Goal: Task Accomplishment & Management: Use online tool/utility

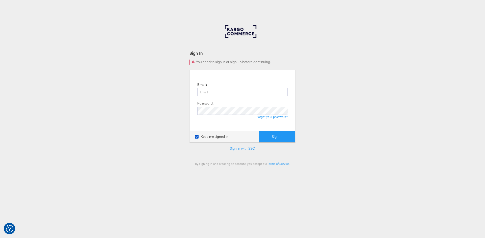
click at [227, 94] on input "email" at bounding box center [242, 92] width 90 height 8
type input "[PERSON_NAME][EMAIL_ADDRESS][PERSON_NAME][DOMAIN_NAME]"
click at [274, 133] on button "Sign In" at bounding box center [277, 136] width 36 height 11
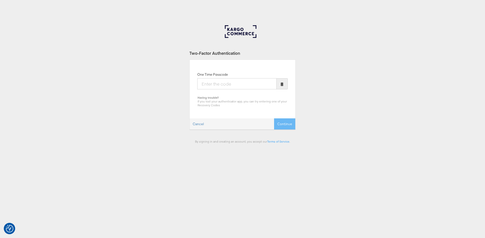
click at [223, 79] on input "One Time Passcode" at bounding box center [236, 83] width 79 height 11
type input "751659"
click at [283, 127] on button "Continue" at bounding box center [284, 123] width 21 height 11
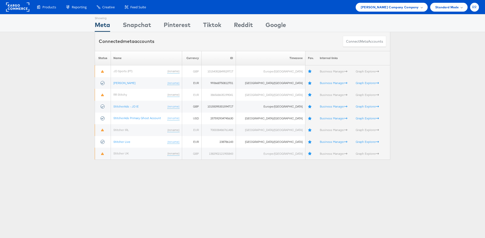
click at [473, 8] on span "RR" at bounding box center [474, 7] width 5 height 3
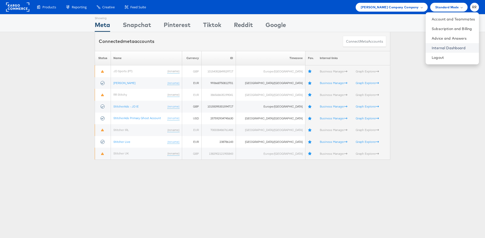
click at [443, 46] on link "Internal Dashboard" at bounding box center [453, 47] width 43 height 5
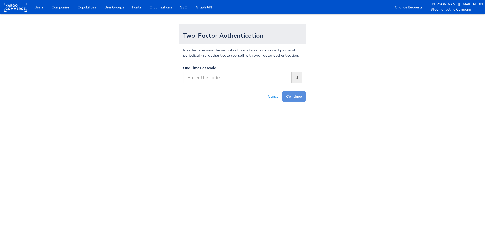
click at [208, 78] on input "text" at bounding box center [237, 78] width 108 height 12
type input "751659"
click at [294, 92] on button "Continue" at bounding box center [293, 96] width 23 height 11
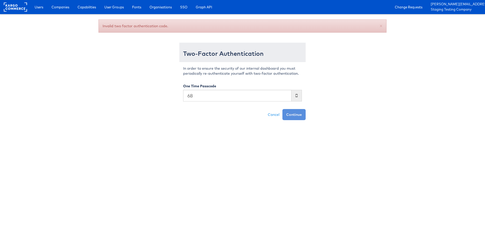
type input "6"
type input "589960"
click at [296, 114] on button "Continue" at bounding box center [293, 114] width 23 height 11
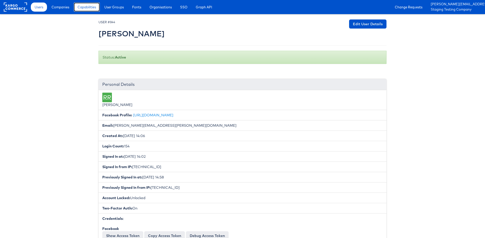
click at [89, 8] on span "Capabilities" at bounding box center [87, 7] width 18 height 5
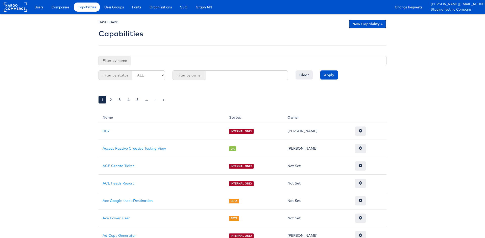
click at [354, 24] on link "New Capability +" at bounding box center [367, 23] width 38 height 9
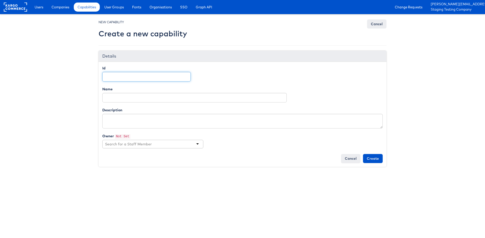
click at [170, 80] on input "Id" at bounding box center [146, 77] width 88 height 10
paste input "access_monitor_alerter"
type input "access_monitor_alerter"
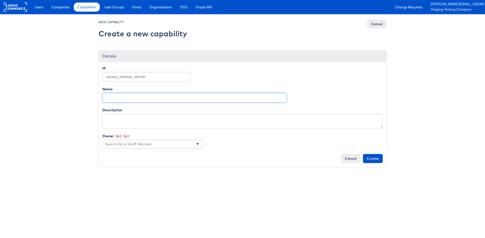
click at [127, 96] on input "Name" at bounding box center [194, 98] width 184 height 10
type input "Ad Alerts"
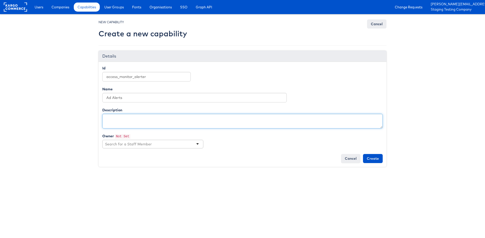
click at [124, 115] on textarea "Description" at bounding box center [242, 121] width 280 height 15
click at [135, 119] on textarea "capabilty for allpw use of capabilties" at bounding box center [242, 121] width 280 height 15
type textarea "capability for allow use of capabilties"
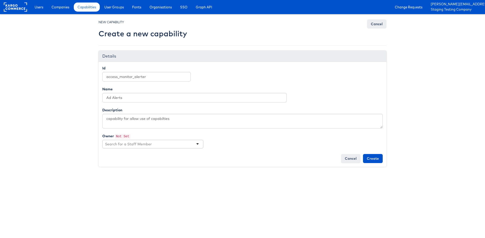
click at [170, 144] on div at bounding box center [152, 144] width 101 height 9
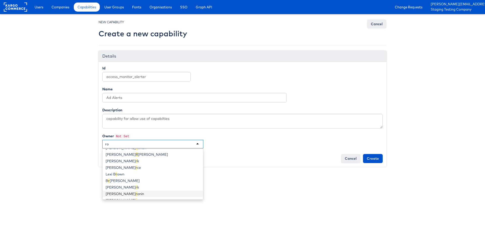
scroll to position [34, 0]
type input "rob"
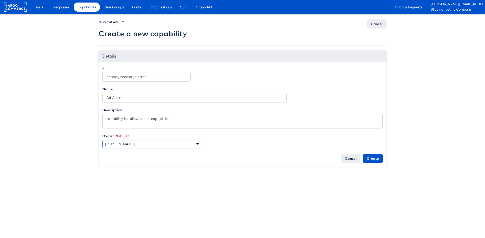
scroll to position [0, 0]
click at [374, 158] on input "Create" at bounding box center [373, 158] width 20 height 9
type input "Creating..."
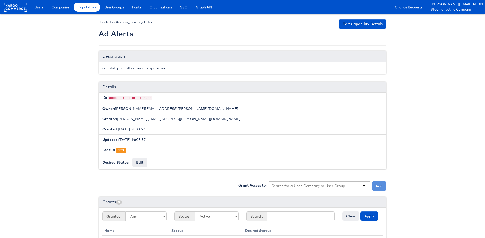
scroll to position [11, 0]
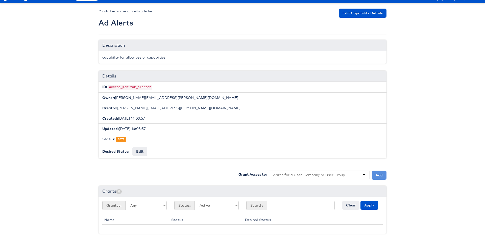
click at [308, 173] on input "text" at bounding box center [308, 174] width 74 height 5
type input "rob"
click at [379, 173] on button "Add" at bounding box center [379, 175] width 15 height 9
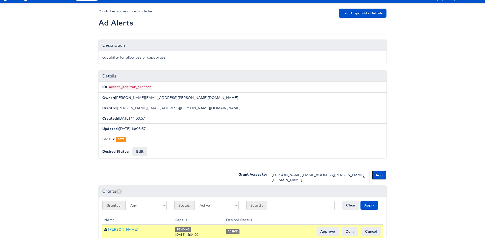
scroll to position [25, 0]
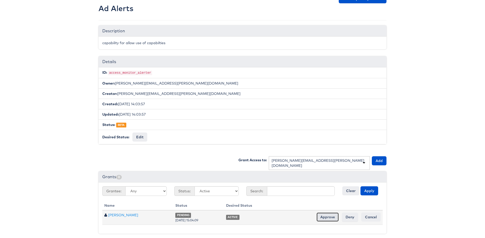
click at [324, 214] on input "Approve" at bounding box center [327, 217] width 22 height 9
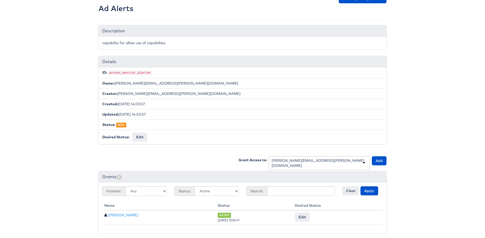
scroll to position [0, 0]
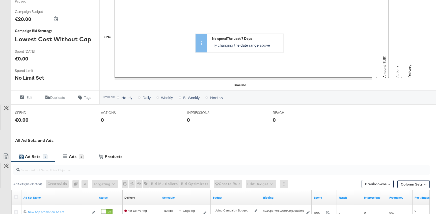
scroll to position [171, 0]
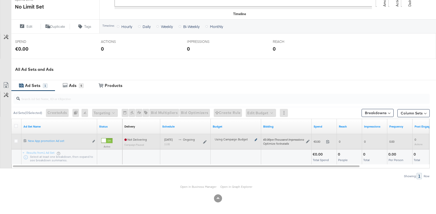
click at [256, 140] on icon at bounding box center [256, 140] width 3 height 3
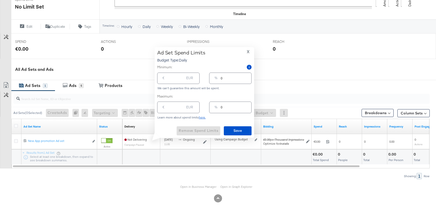
click at [249, 51] on span "X" at bounding box center [248, 51] width 3 height 7
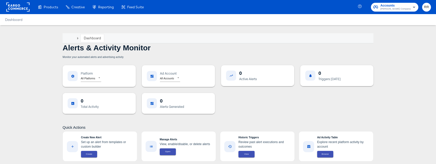
click at [401, 72] on article "Dashboard Alerts & Activity Monitor Monitor your automated alerts and advertisi…" at bounding box center [218, 132] width 436 height 215
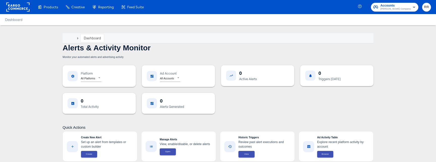
click at [174, 79] on body "Products Creative Reporting Feed Suite Accounts [PERSON_NAME] Company RR Dashbo…" at bounding box center [218, 120] width 436 height 240
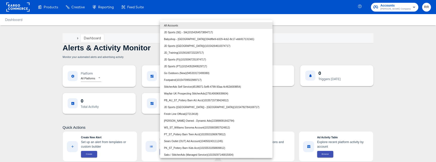
click at [125, 89] on div at bounding box center [218, 81] width 436 height 162
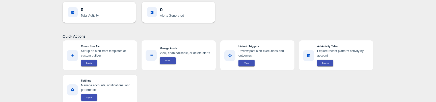
scroll to position [111, 0]
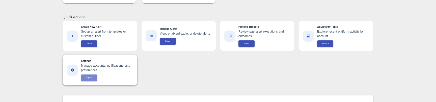
click at [89, 77] on span "Open" at bounding box center [89, 78] width 10 height 4
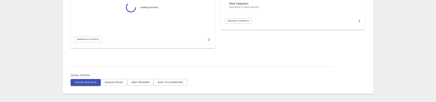
scroll to position [109, 0]
